Goal: Entertainment & Leisure: Consume media (video, audio)

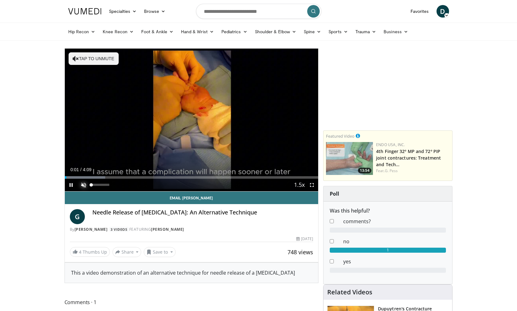
click at [85, 183] on span "Video Player" at bounding box center [83, 185] width 13 height 13
click at [312, 185] on span "Video Player" at bounding box center [312, 185] width 13 height 13
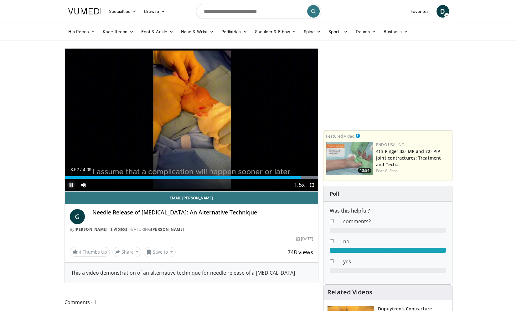
click at [70, 184] on span "Video Player" at bounding box center [71, 185] width 13 height 13
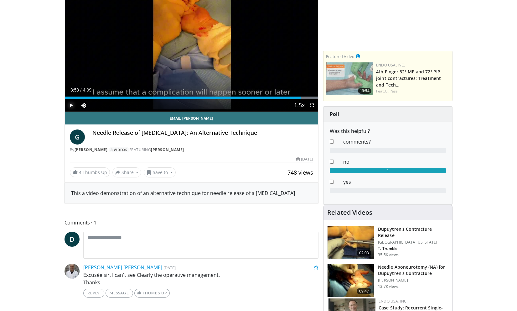
scroll to position [80, 0]
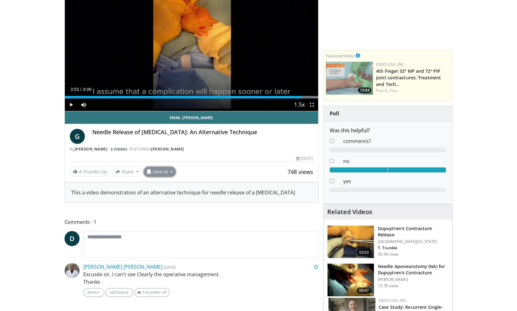
click at [162, 172] on button "Save to" at bounding box center [160, 172] width 32 height 10
click at [173, 187] on span "Add to Favorites" at bounding box center [171, 185] width 39 height 7
click at [83, 170] on link "4 Thumbs Up" at bounding box center [90, 172] width 40 height 10
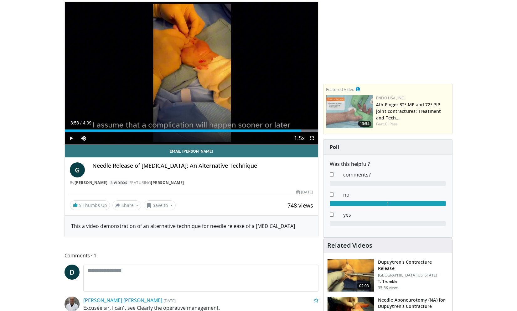
scroll to position [0, 0]
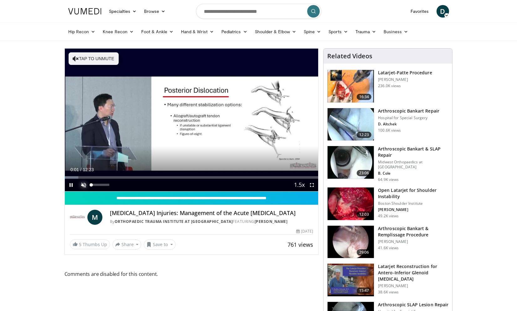
click at [84, 185] on span "Video Player" at bounding box center [83, 185] width 13 height 13
click at [309, 184] on span "Video Player" at bounding box center [312, 185] width 13 height 13
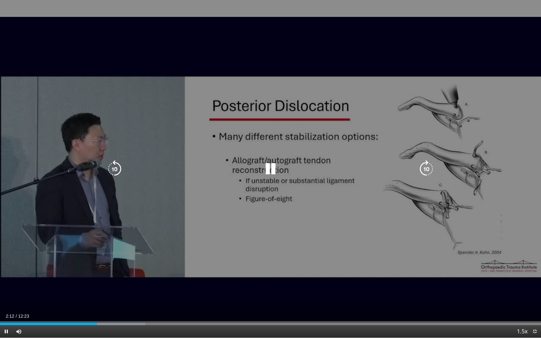
click at [309, 280] on div "10 seconds Tap to unmute" at bounding box center [270, 169] width 541 height 338
